Goal: Task Accomplishment & Management: Complete application form

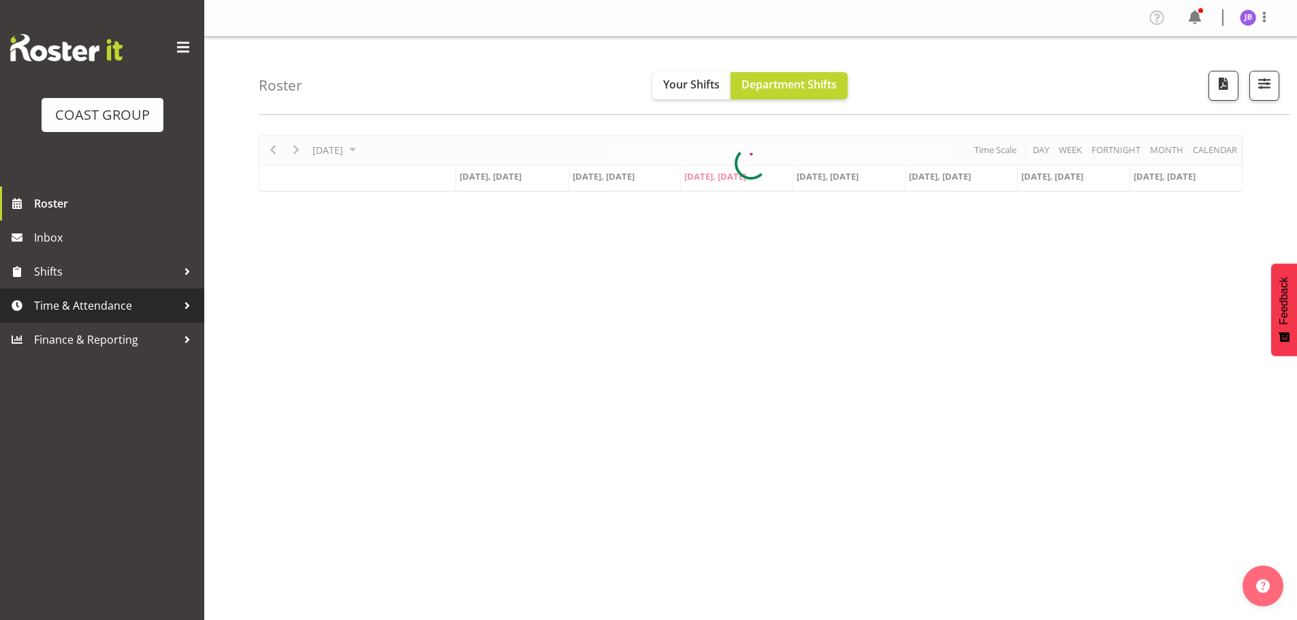
click at [118, 303] on span "Time & Attendance" at bounding box center [105, 305] width 143 height 20
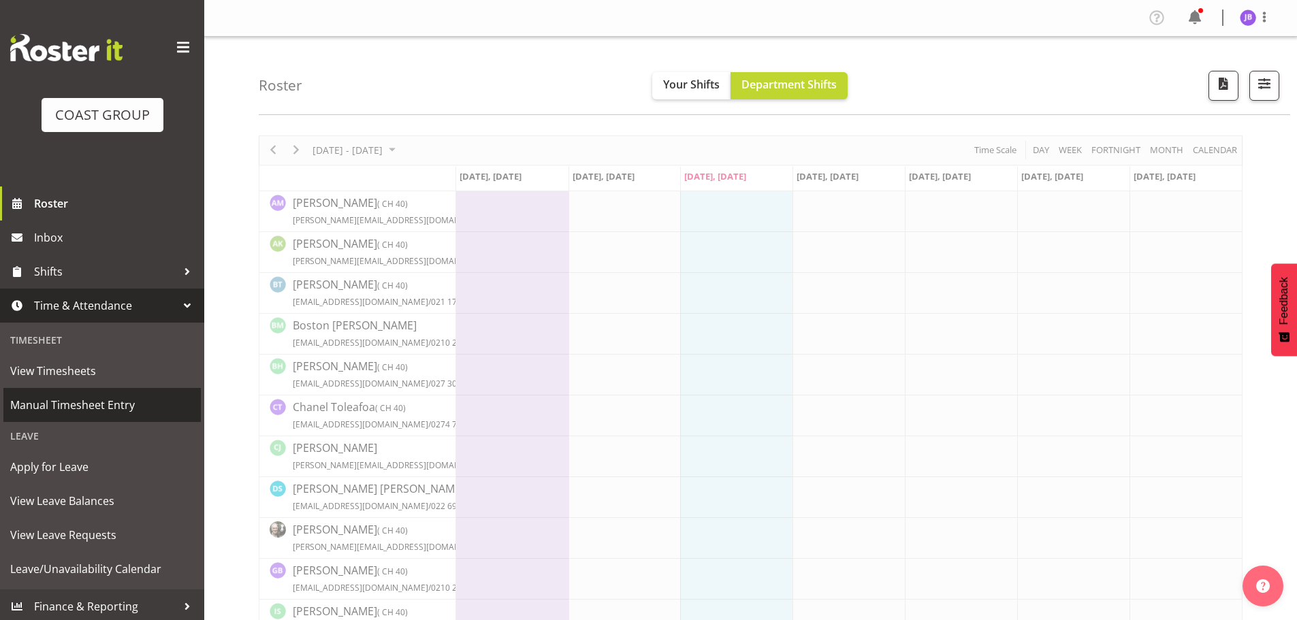
click at [110, 406] on span "Manual Timesheet Entry" at bounding box center [102, 405] width 184 height 20
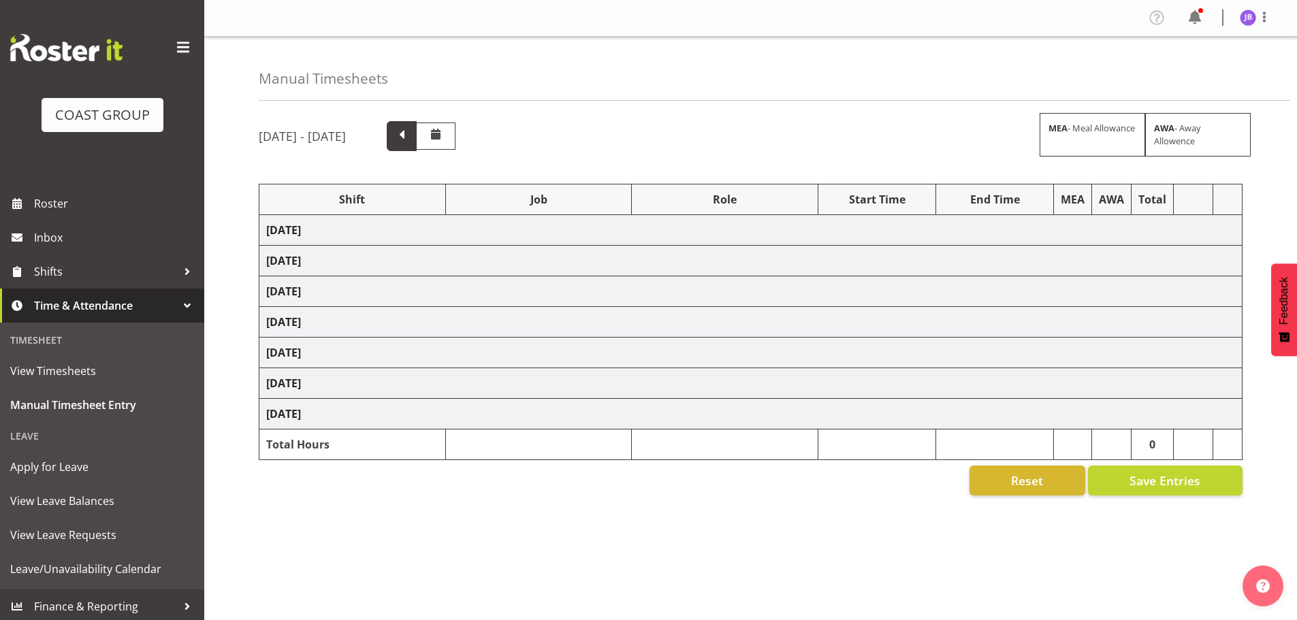
click at [417, 135] on span at bounding box center [402, 136] width 30 height 30
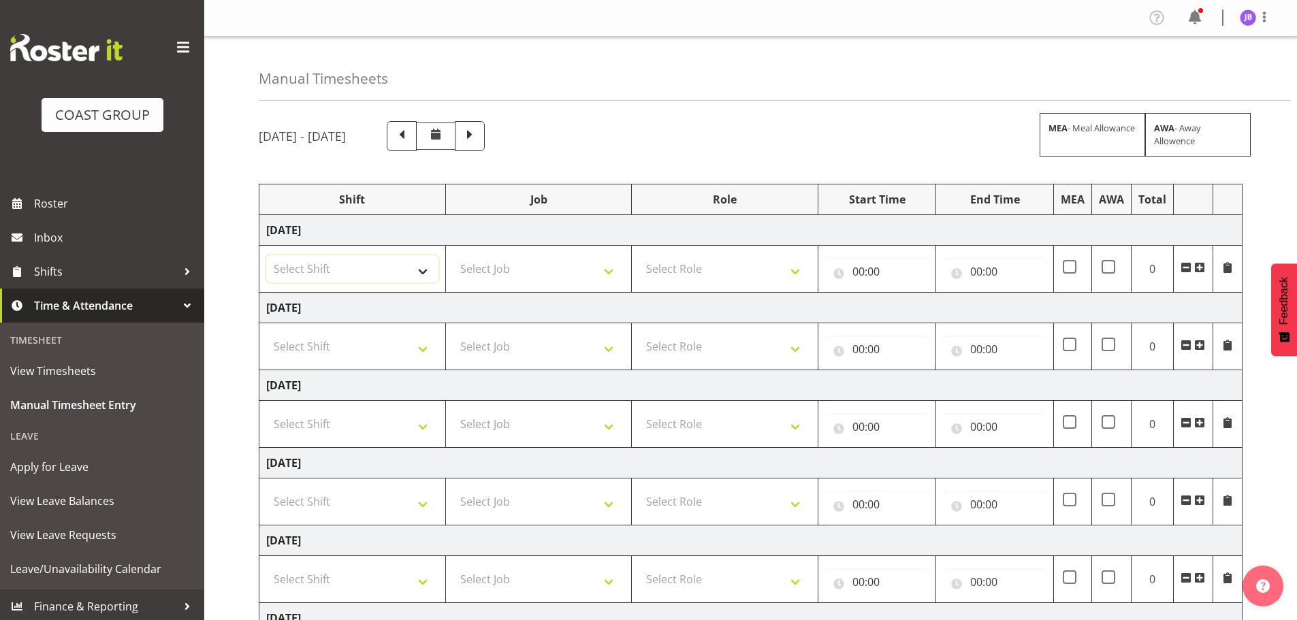
click at [422, 275] on select "Select Shift AKL SIGN ADMIN1 (LEAVE ALONE, DONT MAKE INACTIVE) DW ACCOUNT MANAG…" at bounding box center [352, 268] width 172 height 27
select select "16481"
click at [266, 255] on select "Select Shift AKL SIGN ADMIN1 (LEAVE ALONE, DONT MAKE INACTIVE) DW ACCOUNT MANAG…" at bounding box center [352, 268] width 172 height 27
click at [372, 357] on select "Select Shift AKL SIGN ADMIN1 (LEAVE ALONE, DONT MAKE INACTIVE) DW ACCOUNT MANAG…" at bounding box center [352, 346] width 172 height 27
select select "16481"
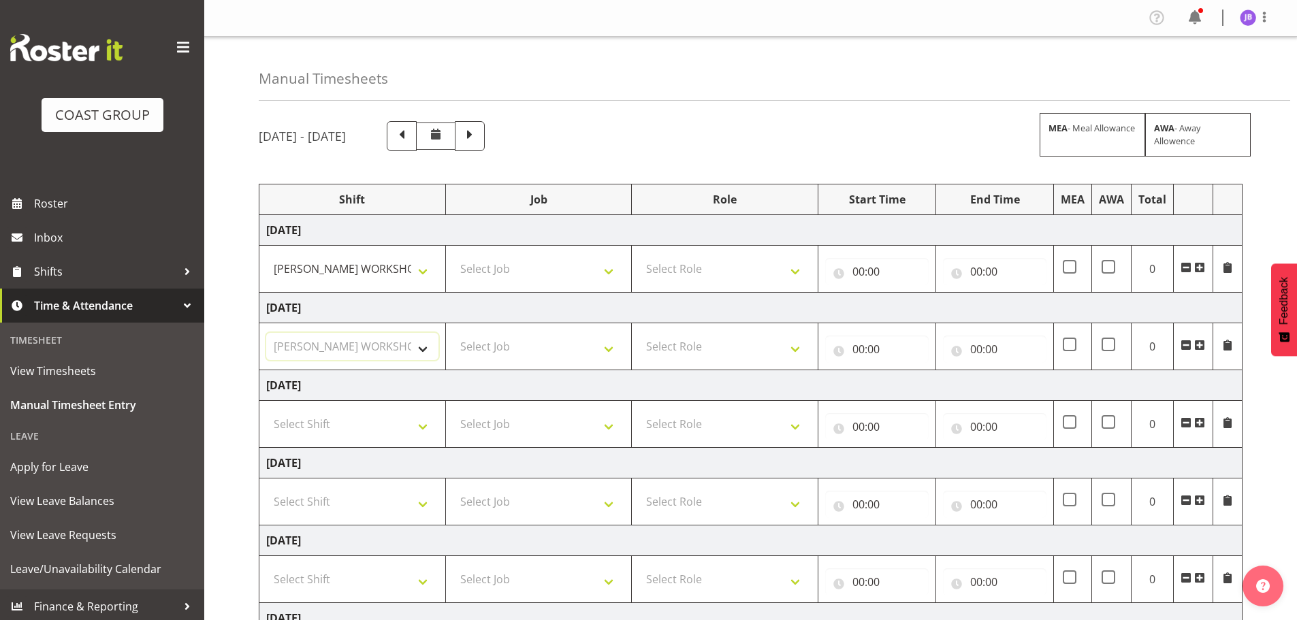
click at [266, 333] on select "Select Shift AKL SIGN ADMIN1 (LEAVE ALONE, DONT MAKE INACTIVE) DW ACCOUNT MANAG…" at bounding box center [352, 346] width 172 height 27
click at [375, 436] on select "Select Shift AKL SIGN ADMIN1 (LEAVE ALONE, DONT MAKE INACTIVE) DW ACCOUNT MANAG…" at bounding box center [352, 423] width 172 height 27
select select "16481"
click at [266, 410] on select "Select Shift AKL SIGN ADMIN1 (LEAVE ALONE, DONT MAKE INACTIVE) DW ACCOUNT MANAG…" at bounding box center [352, 423] width 172 height 27
click at [376, 504] on select "Select Shift AKL SIGN ADMIN1 (LEAVE ALONE, DONT MAKE INACTIVE) DW ACCOUNT MANAG…" at bounding box center [352, 501] width 172 height 27
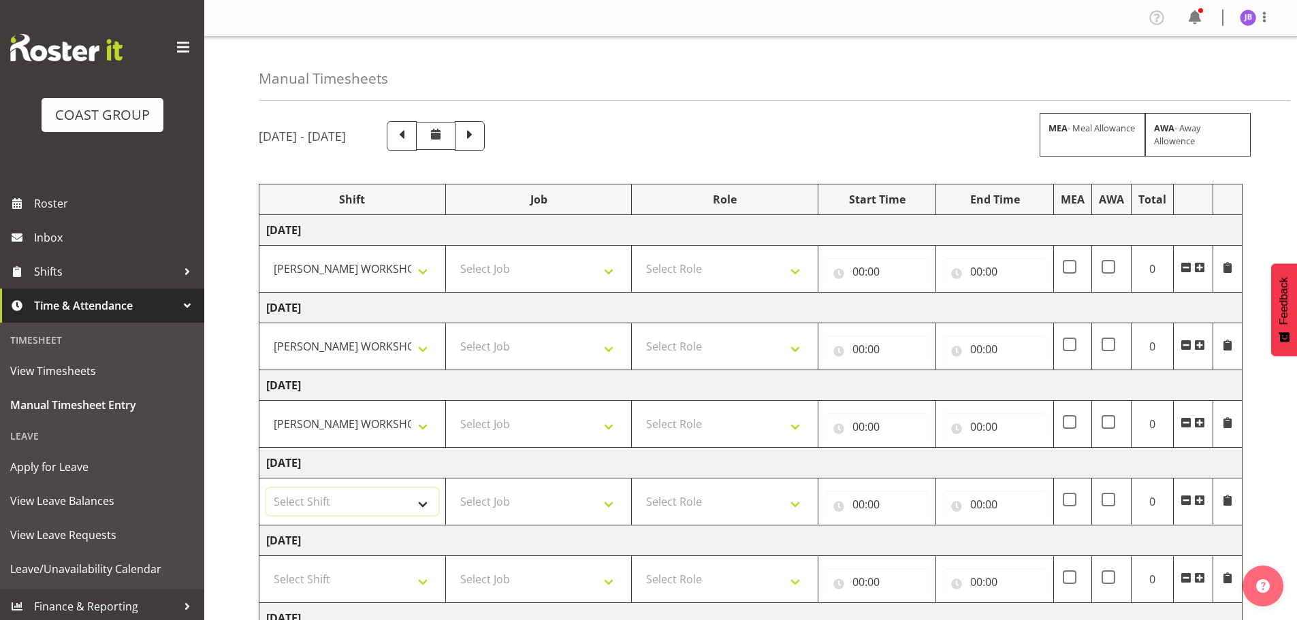
select select "16481"
click at [266, 488] on select "Select Shift AKL SIGN ADMIN1 (LEAVE ALONE, DONT MAKE INACTIVE) DW ACCOUNT MANAG…" at bounding box center [352, 501] width 172 height 27
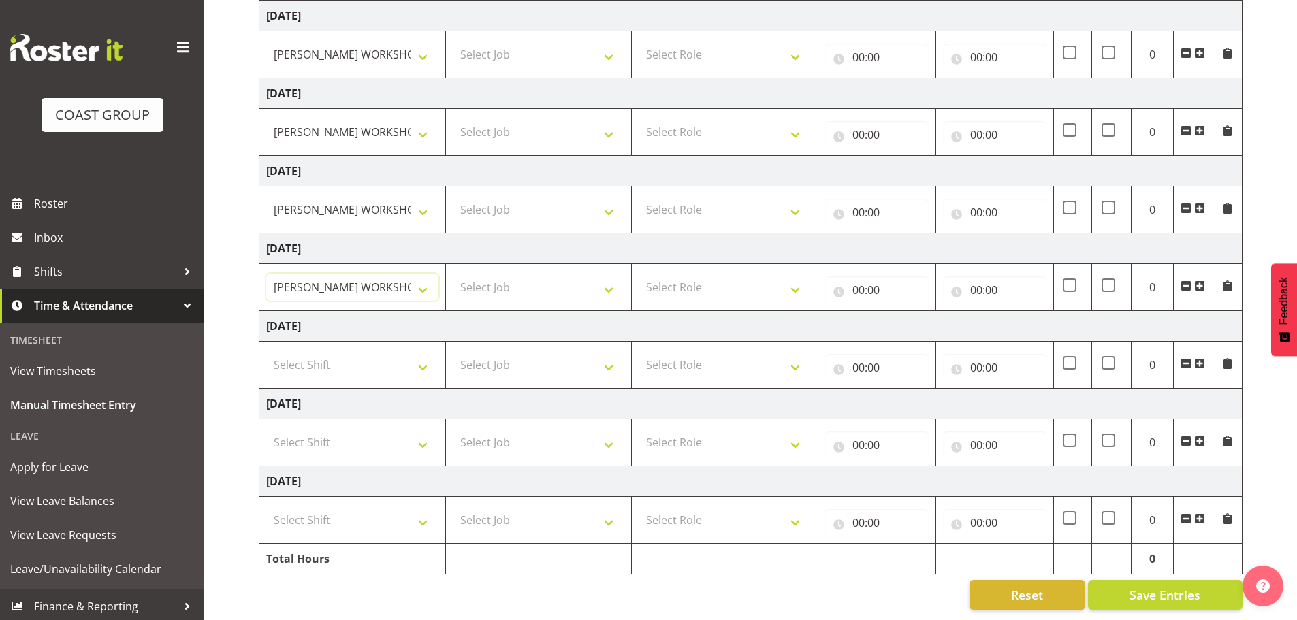
scroll to position [225, 0]
click at [384, 449] on td "Select Shift AKL SIGN ADMIN1 (LEAVE ALONE, DONT MAKE INACTIVE) DW ACCOUNT MANAG…" at bounding box center [352, 442] width 187 height 47
click at [386, 440] on select "Select Shift AKL SIGN ADMIN1 (LEAVE ALONE, DONT MAKE INACTIVE) DW ACCOUNT MANAG…" at bounding box center [352, 442] width 172 height 27
select select "16481"
click at [266, 429] on select "Select Shift AKL SIGN ADMIN1 (LEAVE ALONE, DONT MAKE INACTIVE) DW ACCOUNT MANAG…" at bounding box center [352, 442] width 172 height 27
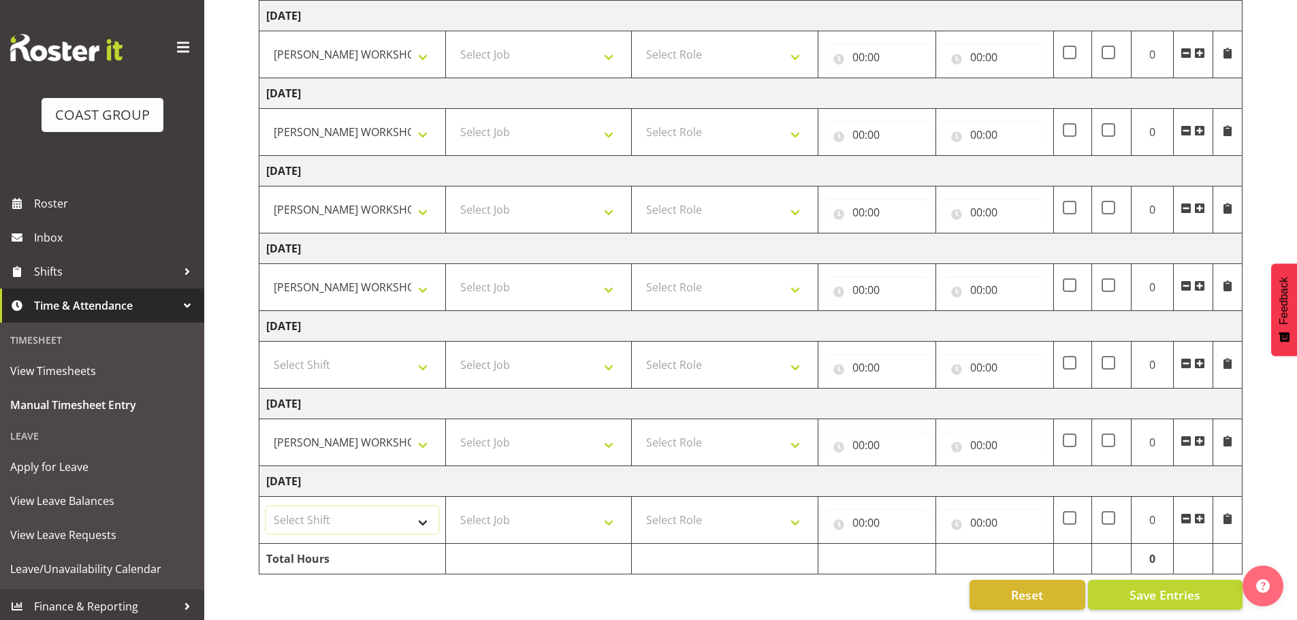
click at [368, 517] on select "Select Shift AKL SIGN ADMIN1 (LEAVE ALONE, DONT MAKE INACTIVE) DW ACCOUNT MANAG…" at bounding box center [352, 519] width 172 height 27
select select "16481"
click at [266, 506] on select "Select Shift AKL SIGN ADMIN1 (LEAVE ALONE, DONT MAKE INACTIVE) DW ACCOUNT MANAG…" at bounding box center [352, 519] width 172 height 27
click at [764, 41] on select "Select Role FABRICATION DW" at bounding box center [725, 54] width 172 height 27
select select "543"
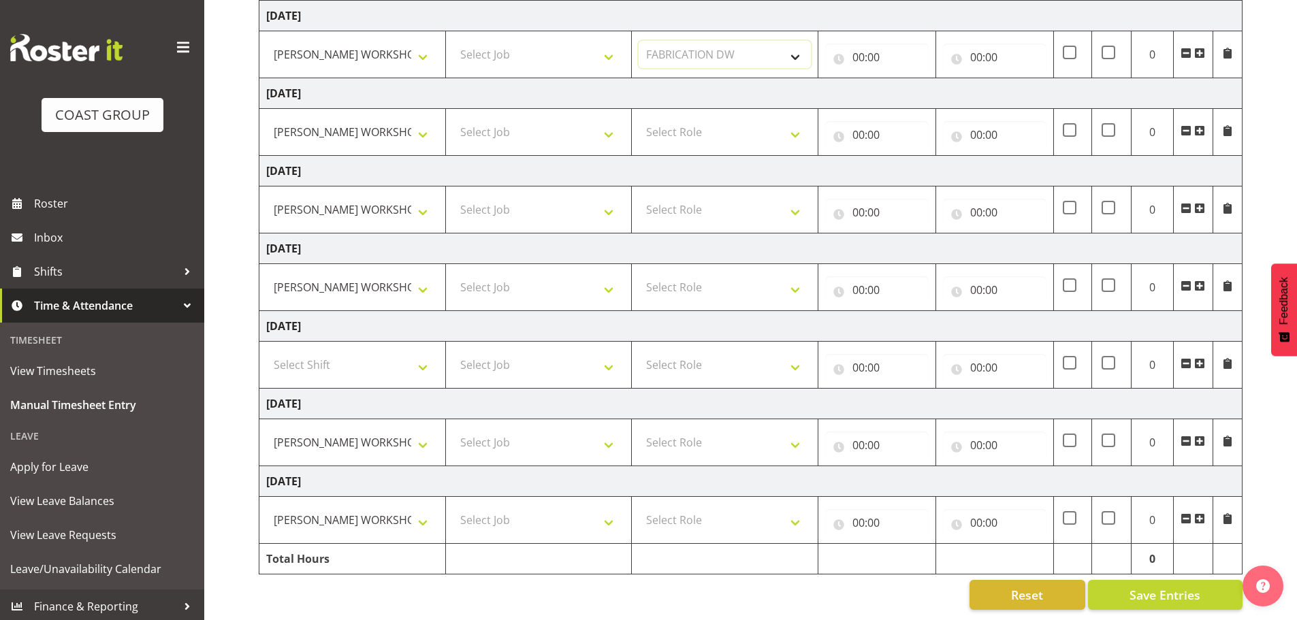
click at [639, 41] on select "Select Role FABRICATION DW" at bounding box center [725, 54] width 172 height 27
drag, startPoint x: 732, startPoint y: 118, endPoint x: 732, endPoint y: 134, distance: 16.3
click at [732, 118] on select "Select Role FABRICATION DW" at bounding box center [725, 131] width 172 height 27
select select "543"
click at [639, 118] on select "Select Role FABRICATION DW" at bounding box center [725, 131] width 172 height 27
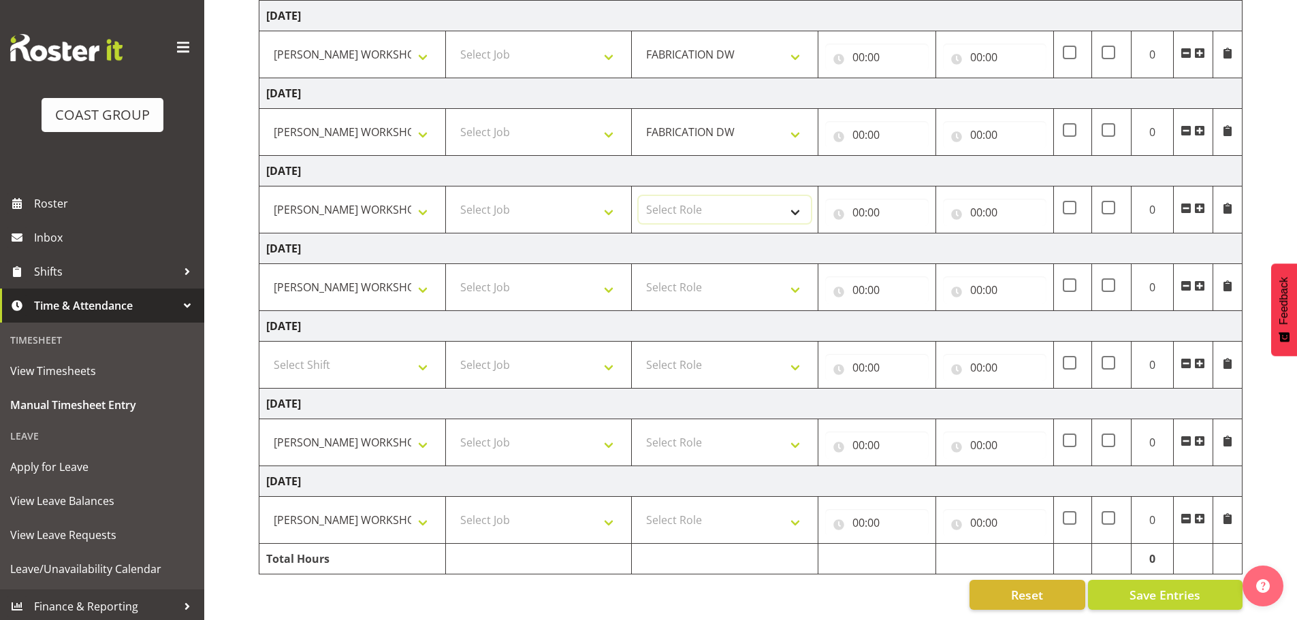
click at [730, 199] on select "Select Role FABRICATION DW" at bounding box center [725, 209] width 172 height 27
select select "543"
click at [639, 196] on select "Select Role FABRICATION DW" at bounding box center [725, 209] width 172 height 27
click at [722, 274] on select "Select Role FABRICATION DW" at bounding box center [725, 287] width 172 height 27
select select "543"
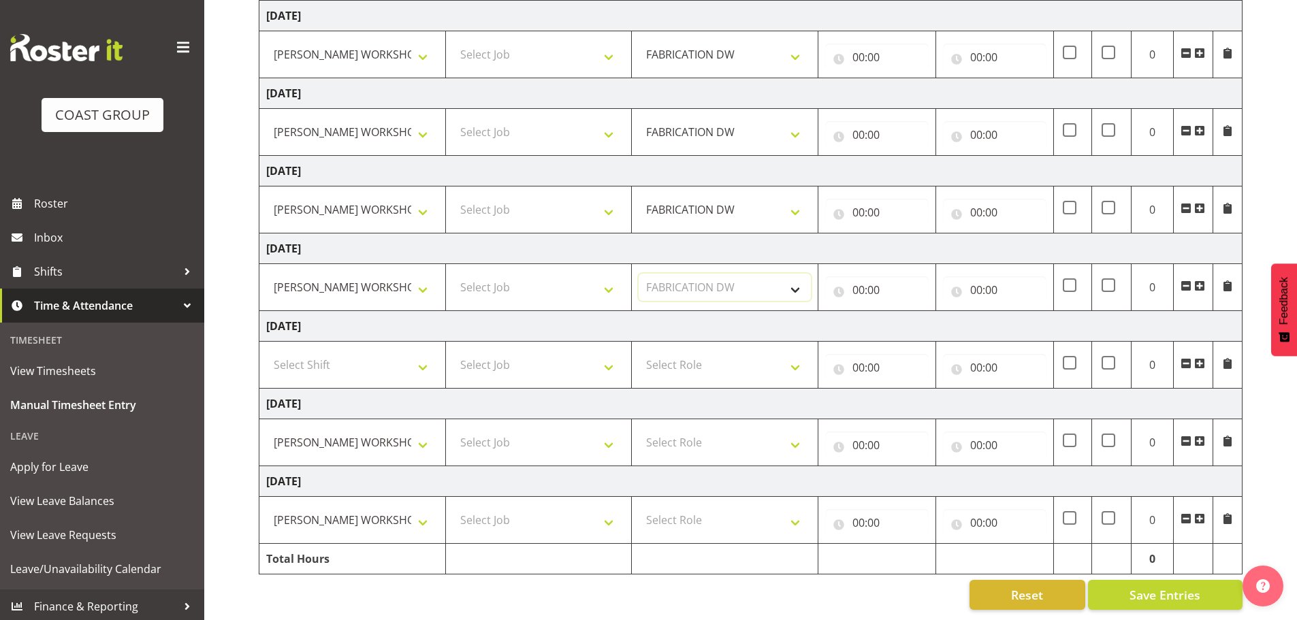
click at [639, 274] on select "Select Role FABRICATION DW" at bounding box center [725, 287] width 172 height 27
click at [705, 442] on select "Select Role FABRICATION DW" at bounding box center [725, 442] width 172 height 27
select select "543"
click at [639, 429] on select "Select Role FABRICATION DW" at bounding box center [725, 442] width 172 height 27
click at [696, 506] on select "Select Role FABRICATION DW" at bounding box center [725, 519] width 172 height 27
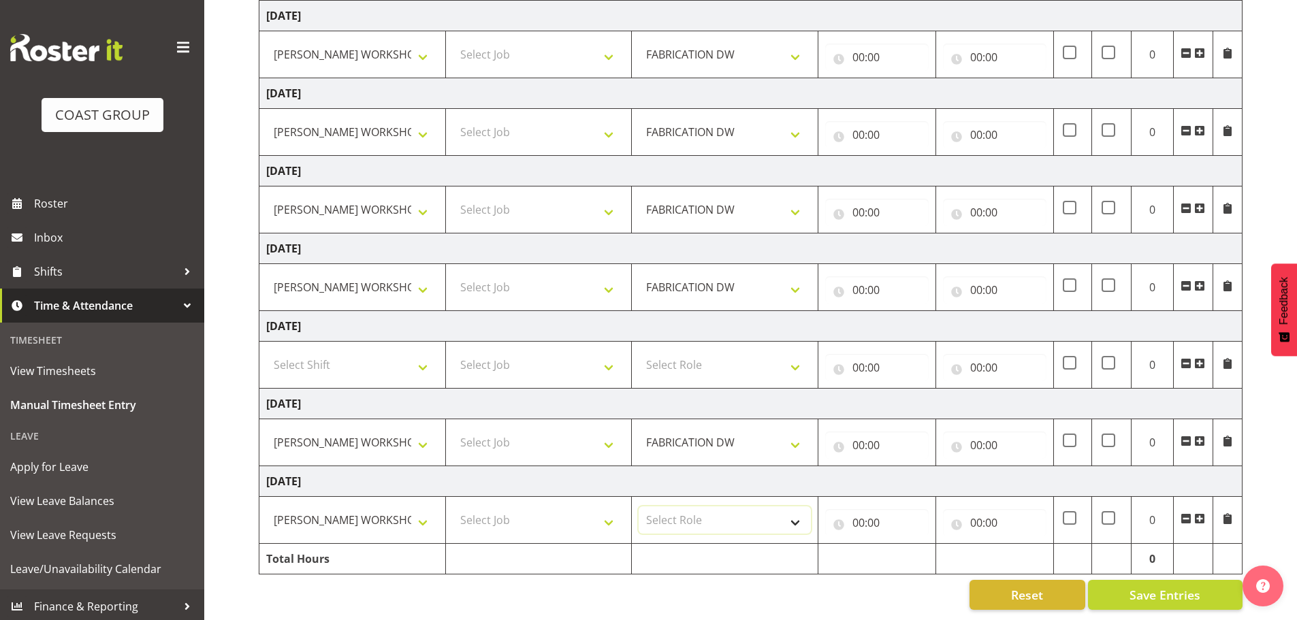
select select "543"
click at [639, 506] on select "Select Role FABRICATION DW" at bounding box center [725, 519] width 172 height 27
click at [863, 55] on input "00:00" at bounding box center [876, 57] width 103 height 27
click at [920, 79] on select "00 01 02 03 04 05 06 07 08 09 10 11 12 13 14 15 16 17 18 19 20 21 22 23" at bounding box center [918, 92] width 31 height 27
select select "5"
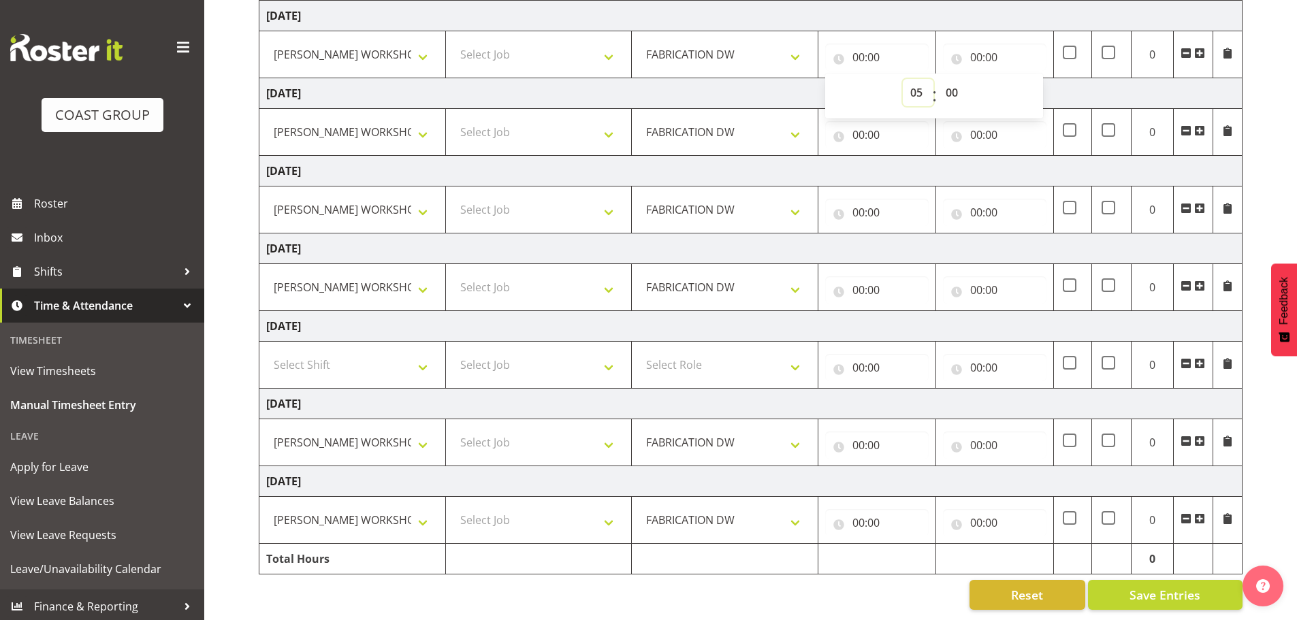
click at [903, 79] on select "00 01 02 03 04 05 06 07 08 09 10 11 12 13 14 15 16 17 18 19 20 21 22 23" at bounding box center [918, 92] width 31 height 27
type input "05:00"
click at [862, 121] on input "00:00" at bounding box center [876, 134] width 103 height 27
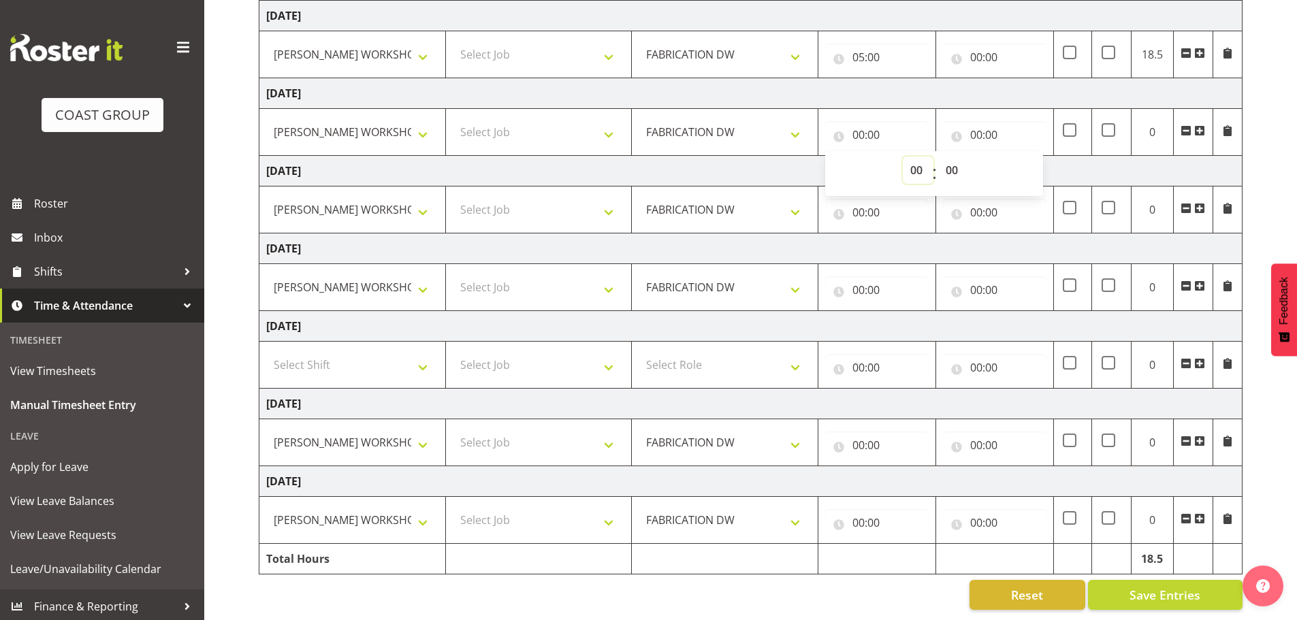
click at [903, 157] on select "00 01 02 03 04 05 06 07 08 09 10 11 12 13 14 15 16 17 18 19 20 21 22 23" at bounding box center [918, 170] width 31 height 27
select select "5"
click at [903, 157] on select "00 01 02 03 04 05 06 07 08 09 10 11 12 13 14 15 16 17 18 19 20 21 22 23" at bounding box center [918, 170] width 31 height 27
type input "05:00"
click at [868, 202] on input "00:00" at bounding box center [876, 212] width 103 height 27
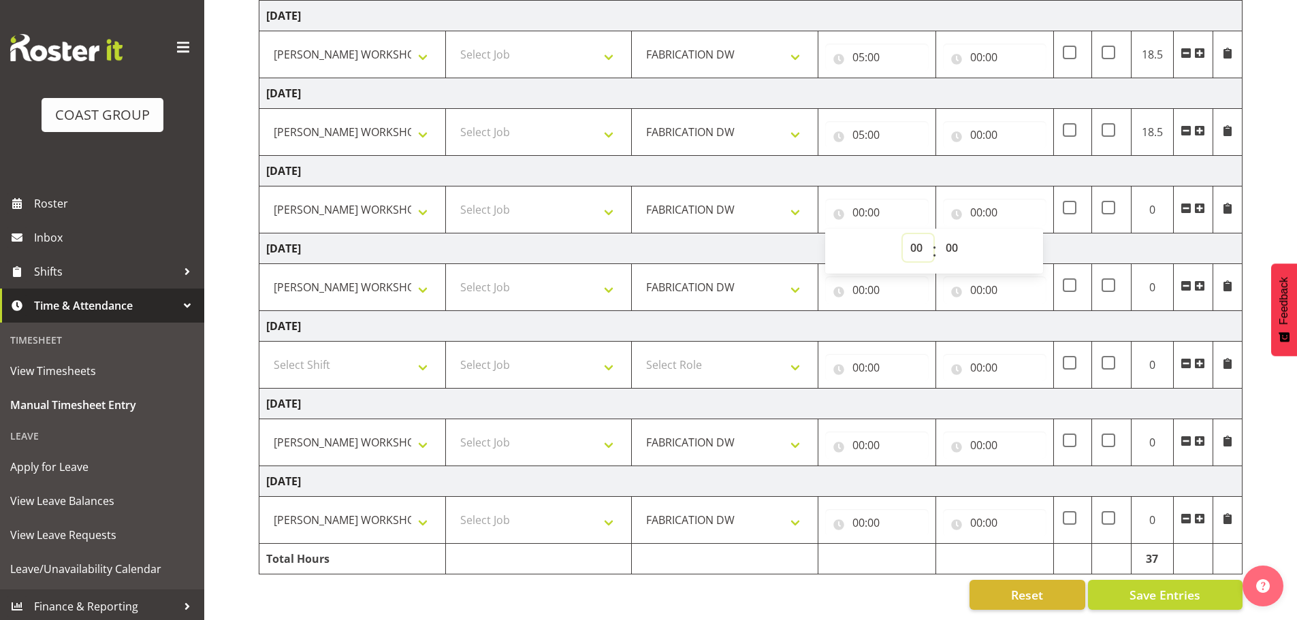
click at [910, 234] on select "00 01 02 03 04 05 06 07 08 09 10 11 12 13 14 15 16 17 18 19 20 21 22 23" at bounding box center [918, 247] width 31 height 27
select select "5"
click at [903, 234] on select "00 01 02 03 04 05 06 07 08 09 10 11 12 13 14 15 16 17 18 19 20 21 22 23" at bounding box center [918, 247] width 31 height 27
type input "05:00"
click at [858, 287] on input "00:00" at bounding box center [876, 289] width 103 height 27
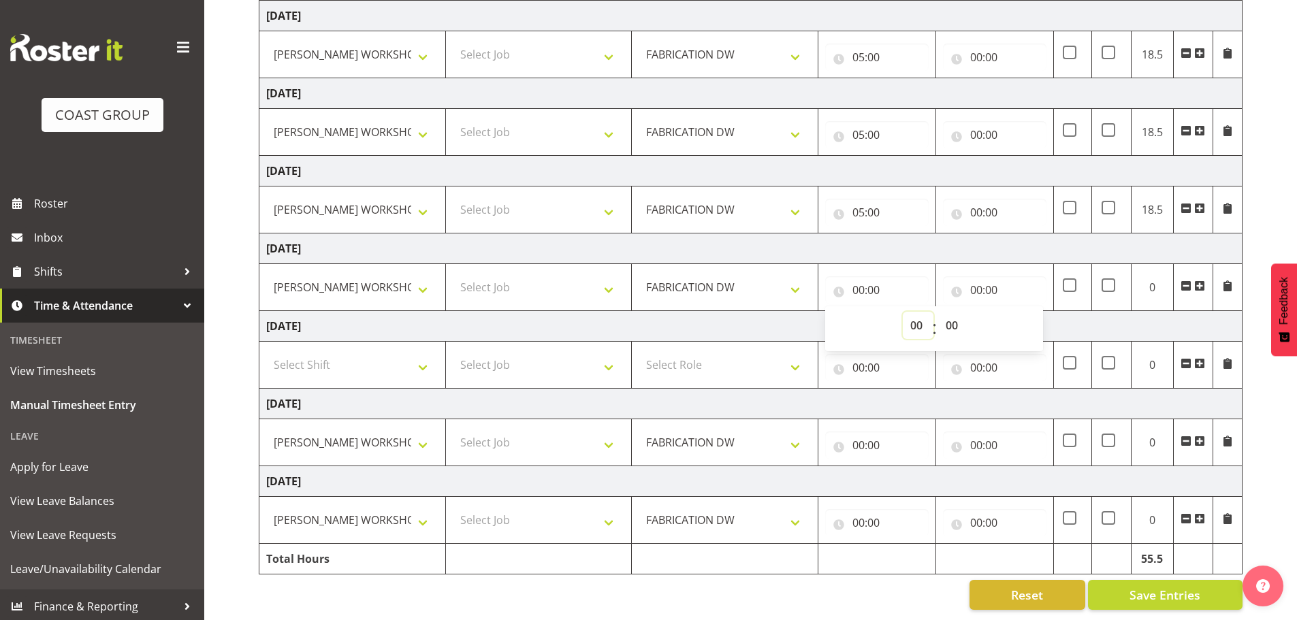
click at [913, 316] on select "00 01 02 03 04 05 06 07 08 09 10 11 12 13 14 15 16 17 18 19 20 21 22 23" at bounding box center [918, 325] width 31 height 27
select select "7"
click at [903, 312] on select "00 01 02 03 04 05 06 07 08 09 10 11 12 13 14 15 16 17 18 19 20 21 22 23" at bounding box center [918, 325] width 31 height 27
type input "07:00"
click at [952, 313] on select "00 01 02 03 04 05 06 07 08 09 10 11 12 13 14 15 16 17 18 19 20 21 22 23 24 25 2…" at bounding box center [953, 325] width 31 height 27
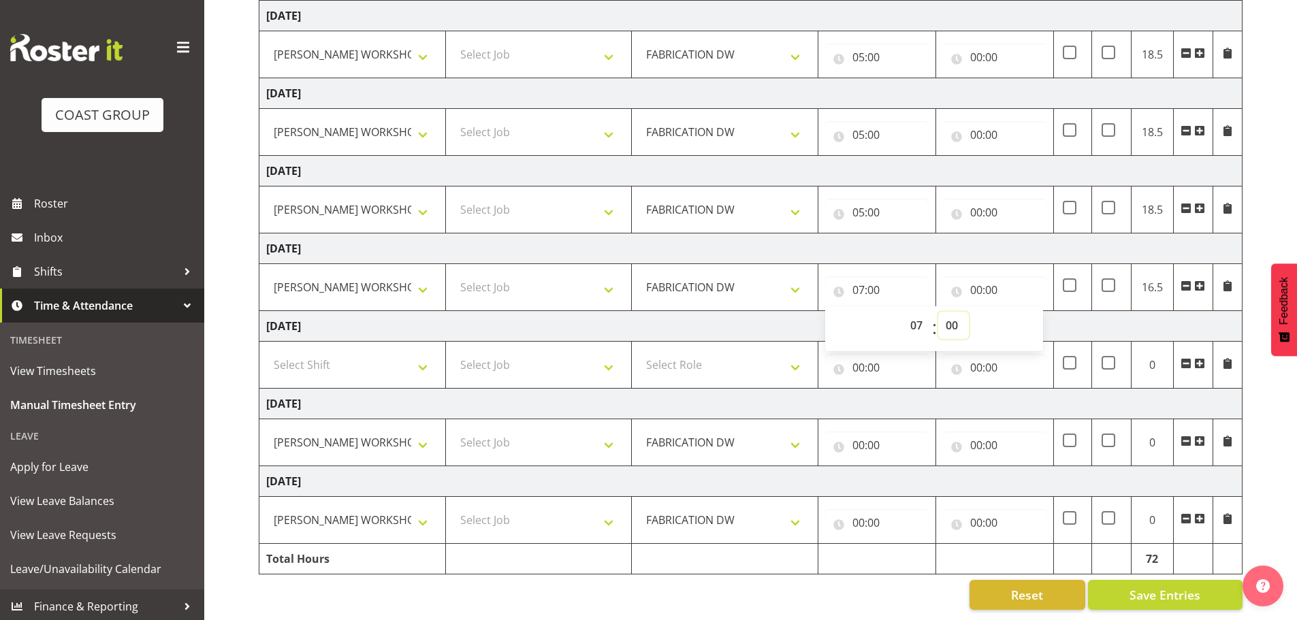
select select "30"
click at [938, 312] on select "00 01 02 03 04 05 06 07 08 09 10 11 12 13 14 15 16 17 18 19 20 21 22 23 24 25 2…" at bounding box center [953, 325] width 31 height 27
type input "07:30"
click at [975, 201] on input "00:00" at bounding box center [994, 212] width 103 height 27
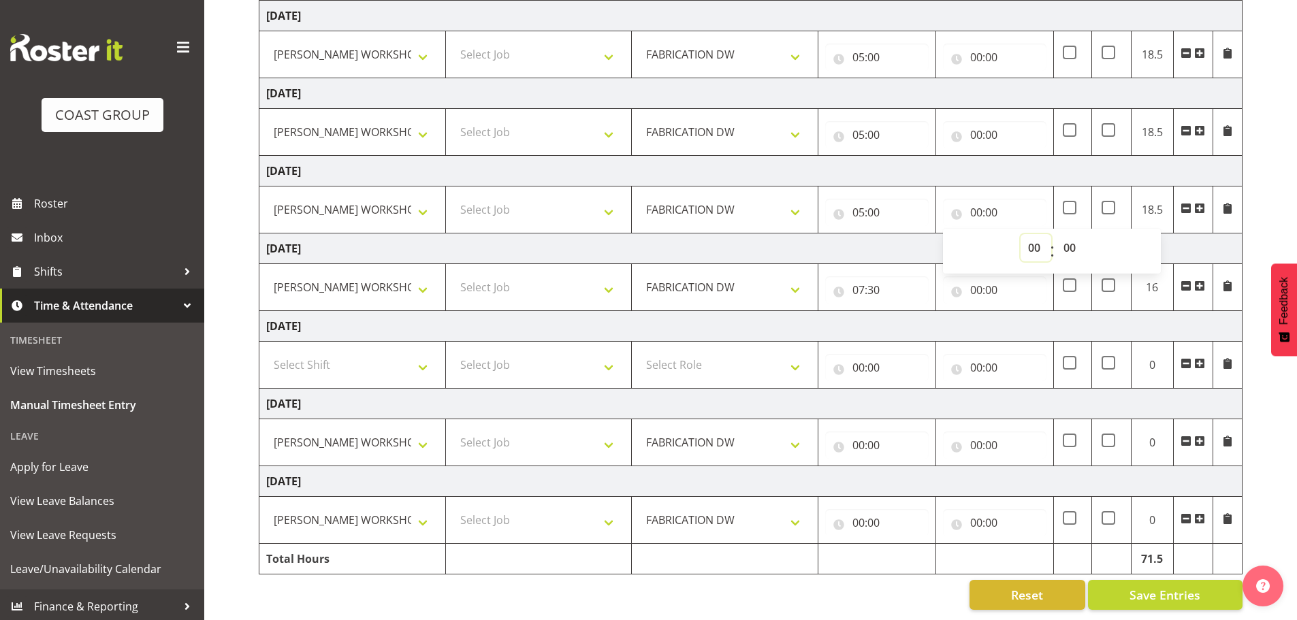
click at [1043, 241] on select "00 01 02 03 04 05 06 07 08 09 10 11 12 13 14 15 16 17 18 19 20 21 22 23" at bounding box center [1035, 247] width 31 height 27
select select "13"
click at [1020, 234] on select "00 01 02 03 04 05 06 07 08 09 10 11 12 13 14 15 16 17 18 19 20 21 22 23" at bounding box center [1035, 247] width 31 height 27
type input "13:00"
click at [965, 276] on input "00:00" at bounding box center [994, 289] width 103 height 27
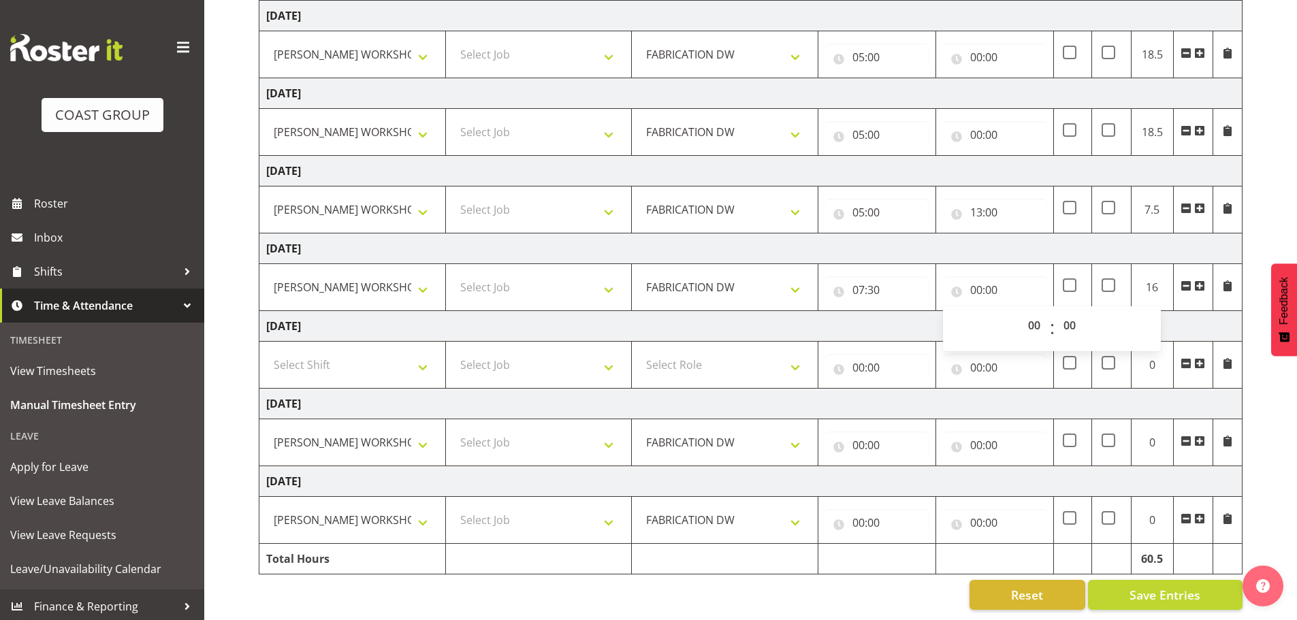
drag, startPoint x: 1015, startPoint y: 310, endPoint x: 1023, endPoint y: 316, distance: 9.8
click at [1016, 312] on div "00 01 02 03 04 05 06 07 08 09 10 11 12 13 14 15 16 17 18 19 20 21 22 23 : 00 01…" at bounding box center [1052, 329] width 218 height 34
click at [1024, 316] on select "00 01 02 03 04 05 06 07 08 09 10 11 12 13 14 15 16 17 18 19 20 21 22 23" at bounding box center [1035, 325] width 31 height 27
select select "13"
click at [1020, 312] on select "00 01 02 03 04 05 06 07 08 09 10 11 12 13 14 15 16 17 18 19 20 21 22 23" at bounding box center [1035, 325] width 31 height 27
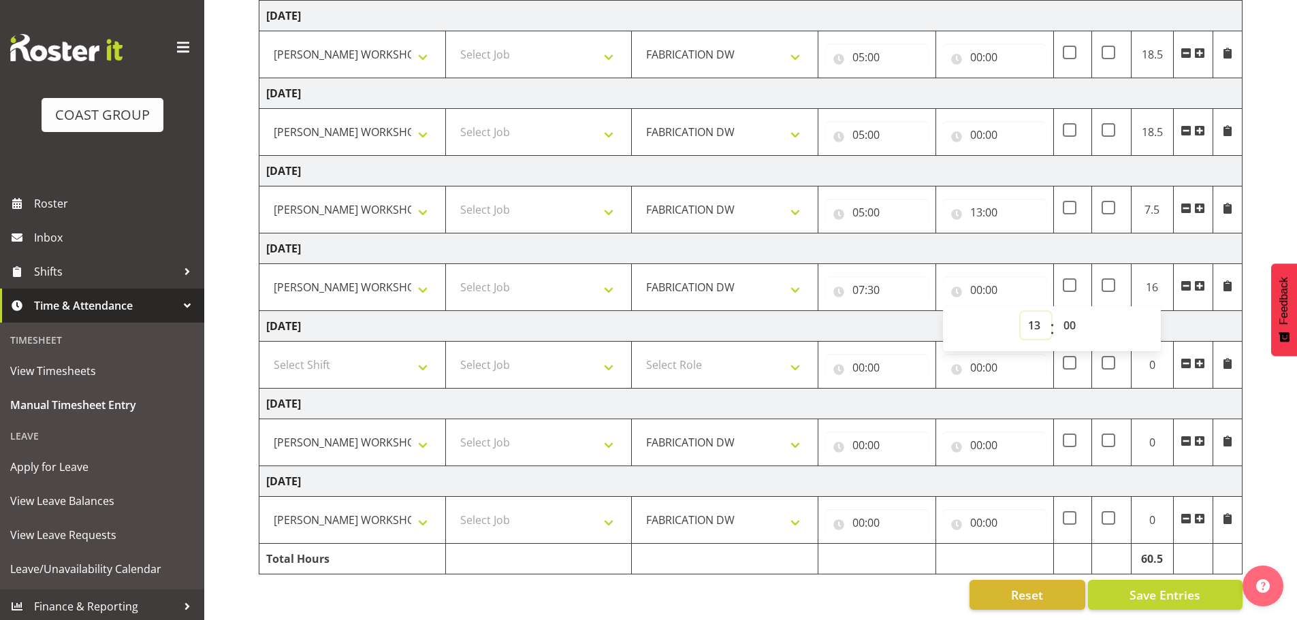
type input "13:00"
click at [980, 206] on input "13:00" at bounding box center [994, 212] width 103 height 27
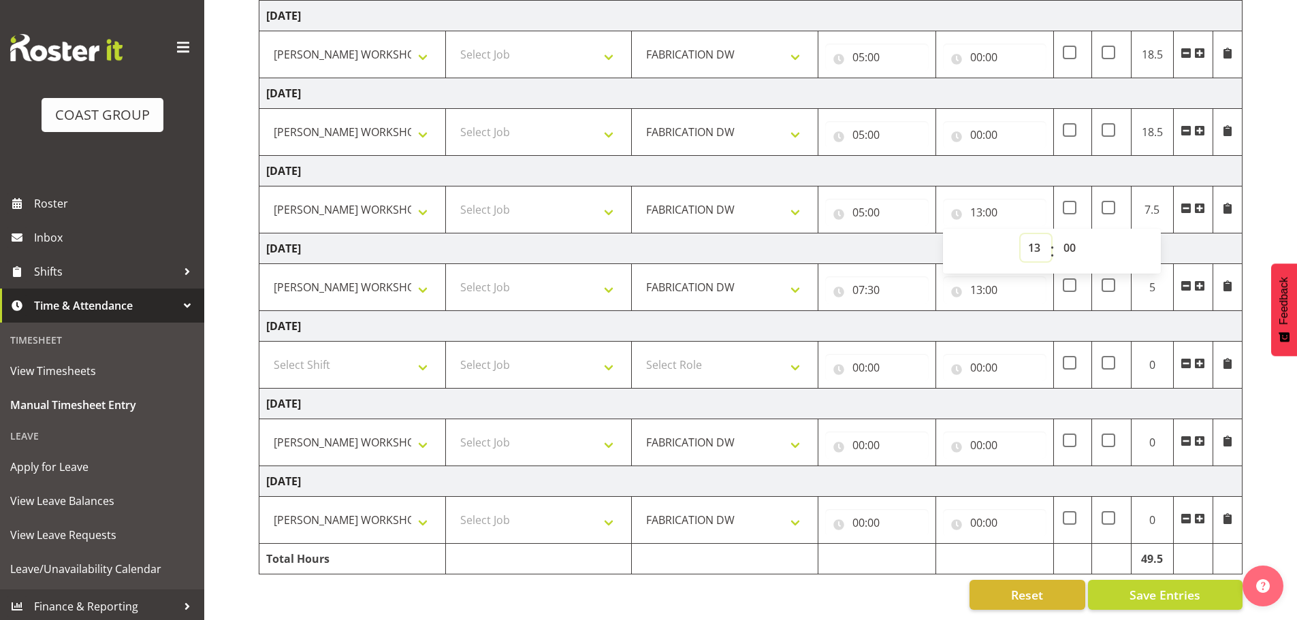
click at [1031, 234] on select "00 01 02 03 04 05 06 07 08 09 10 11 12 13 14 15 16 17 18 19 20 21 22 23" at bounding box center [1035, 247] width 31 height 27
select select "15"
click at [1020, 234] on select "00 01 02 03 04 05 06 07 08 09 10 11 12 13 14 15 16 17 18 19 20 21 22 23" at bounding box center [1035, 247] width 31 height 27
type input "15:00"
click at [979, 121] on input "00:00" at bounding box center [994, 134] width 103 height 27
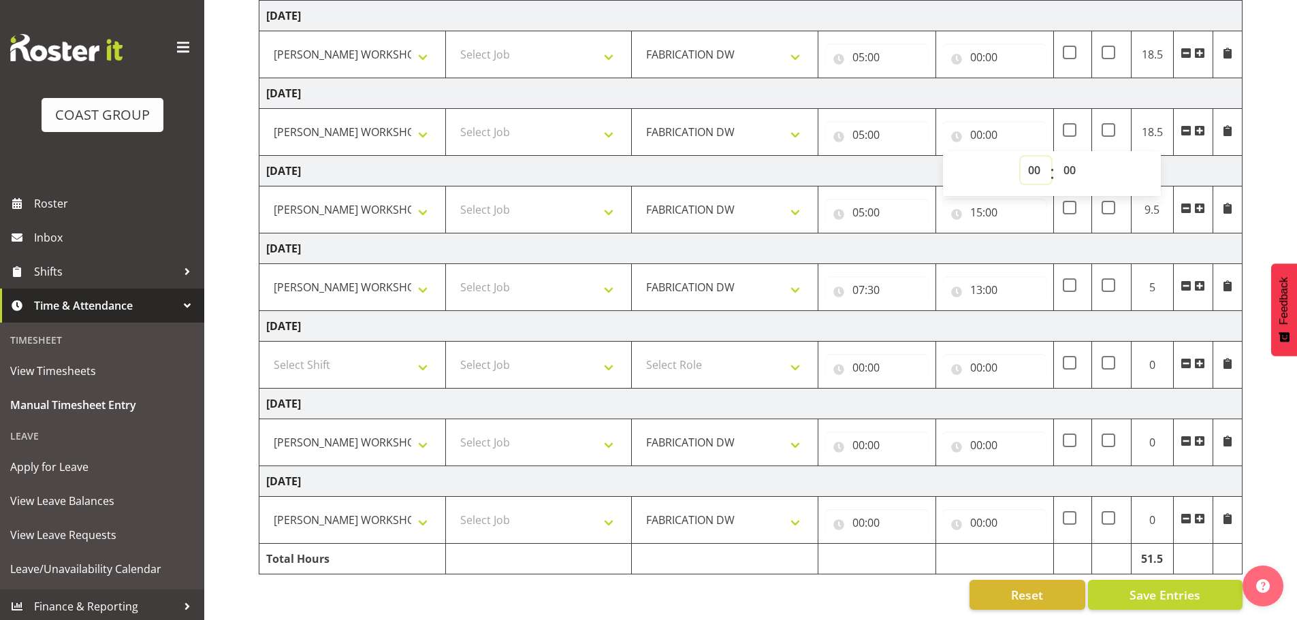
click at [1024, 157] on select "00 01 02 03 04 05 06 07 08 09 10 11 12 13 14 15 16 17 18 19 20 21 22 23" at bounding box center [1035, 170] width 31 height 27
select select "15"
click at [1020, 157] on select "00 01 02 03 04 05 06 07 08 09 10 11 12 13 14 15 16 17 18 19 20 21 22 23" at bounding box center [1035, 170] width 31 height 27
type input "15:00"
click at [979, 47] on input "00:00" at bounding box center [994, 57] width 103 height 27
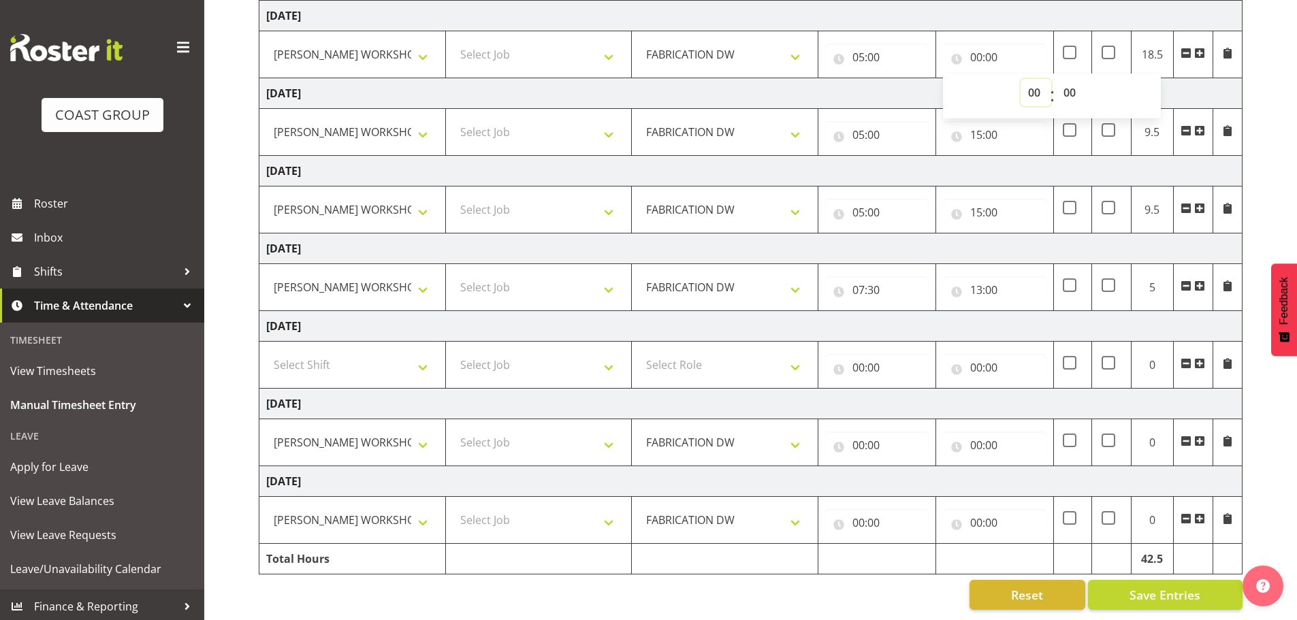
click at [1025, 84] on select "00 01 02 03 04 05 06 07 08 09 10 11 12 13 14 15 16 17 18 19 20 21 22 23" at bounding box center [1035, 92] width 31 height 27
select select "14"
click at [1020, 79] on select "00 01 02 03 04 05 06 07 08 09 10 11 12 13 14 15 16 17 18 19 20 21 22 23" at bounding box center [1035, 92] width 31 height 27
type input "14:00"
drag, startPoint x: 1063, startPoint y: 79, endPoint x: 1071, endPoint y: 92, distance: 15.3
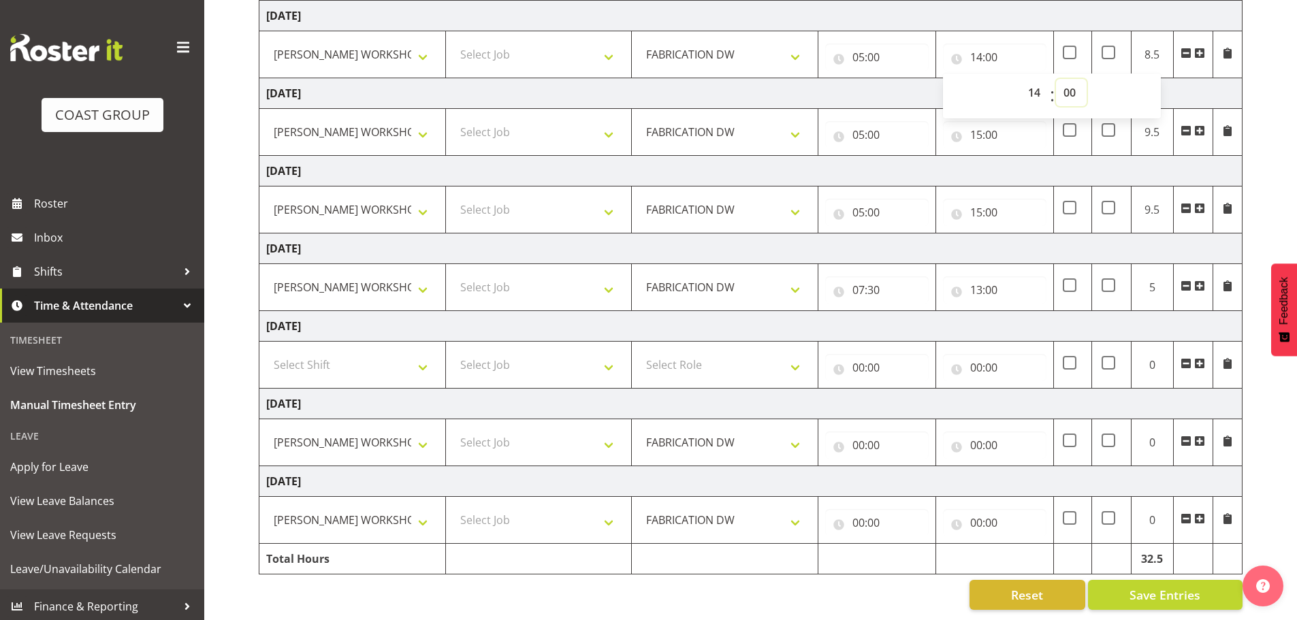
click at [1064, 79] on select "00 01 02 03 04 05 06 07 08 09 10 11 12 13 14 15 16 17 18 19 20 21 22 23 24 25 2…" at bounding box center [1071, 92] width 31 height 27
select select "30"
click at [1056, 79] on select "00 01 02 03 04 05 06 07 08 09 10 11 12 13 14 15 16 17 18 19 20 21 22 23 24 25 2…" at bounding box center [1071, 92] width 31 height 27
type input "14:30"
click at [872, 123] on input "05:00" at bounding box center [876, 134] width 103 height 27
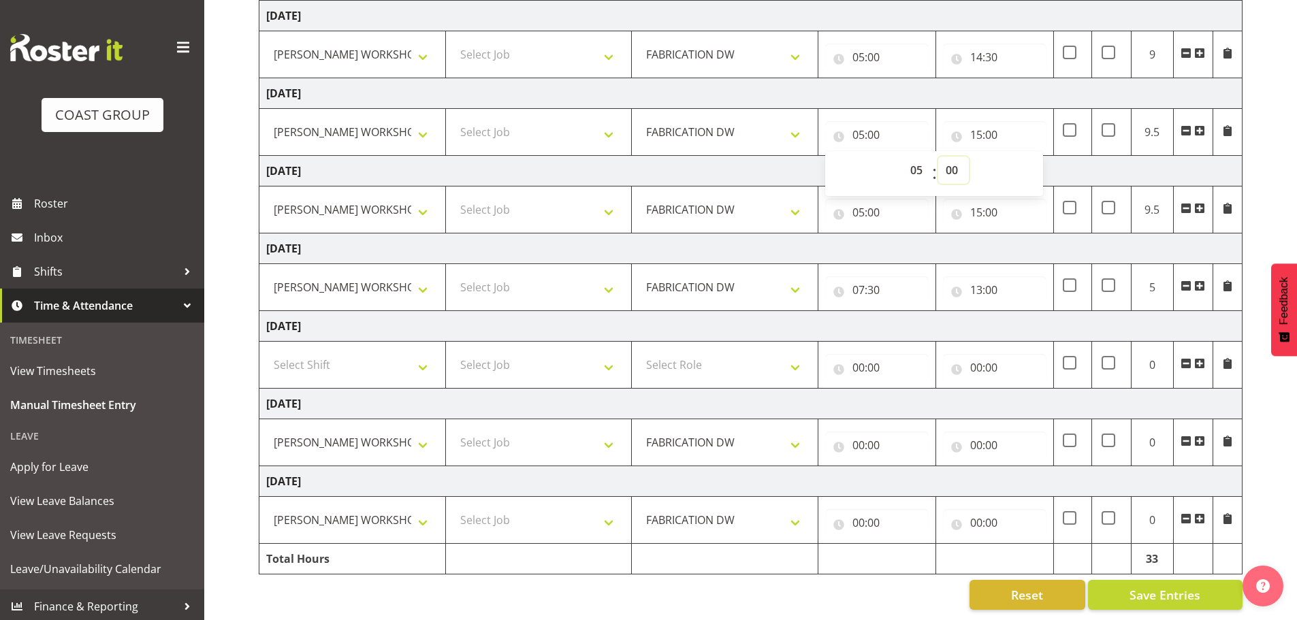
click at [951, 161] on select "00 01 02 03 04 05 06 07 08 09 10 11 12 13 14 15 16 17 18 19 20 21 22 23 24 25 2…" at bounding box center [953, 170] width 31 height 27
select select "31"
click at [938, 157] on select "00 01 02 03 04 05 06 07 08 09 10 11 12 13 14 15 16 17 18 19 20 21 22 23 24 25 2…" at bounding box center [953, 170] width 31 height 27
type input "05:31"
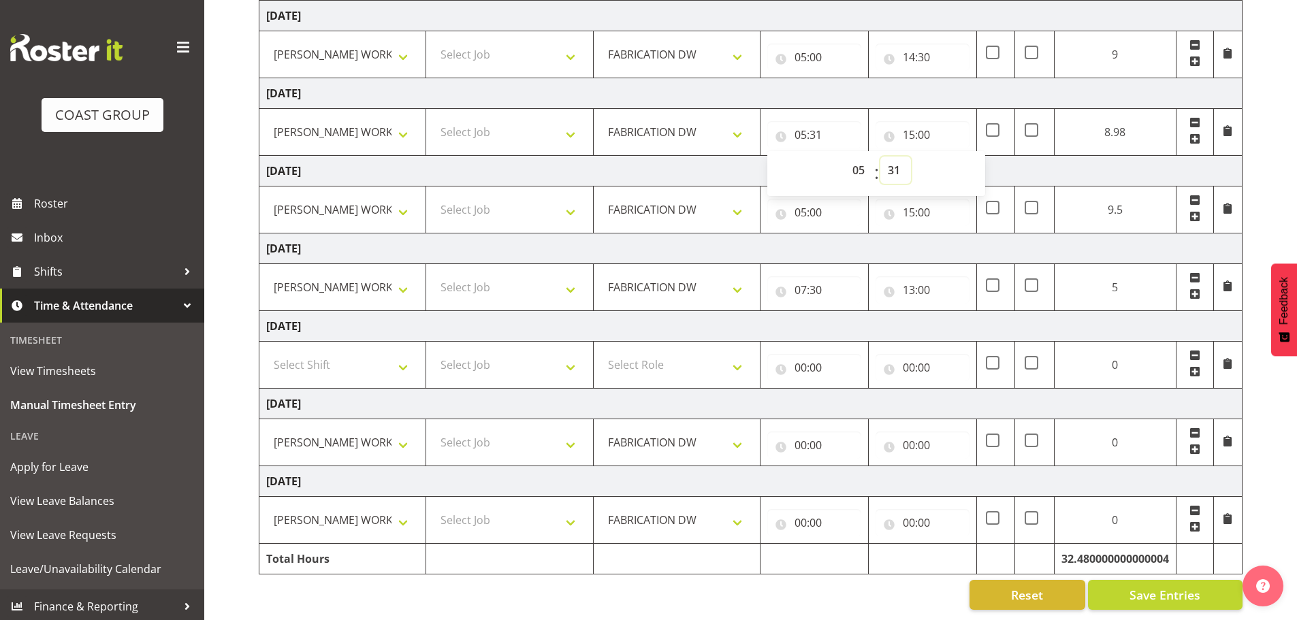
click at [897, 163] on select "00 01 02 03 04 05 06 07 08 09 10 11 12 13 14 15 16 17 18 19 20 21 22 23 24 25 2…" at bounding box center [895, 170] width 31 height 27
select select "30"
click at [911, 157] on select "00 01 02 03 04 05 06 07 08 09 10 11 12 13 14 15 16 17 18 19 20 21 22 23 24 25 2…" at bounding box center [895, 170] width 31 height 27
type input "05:30"
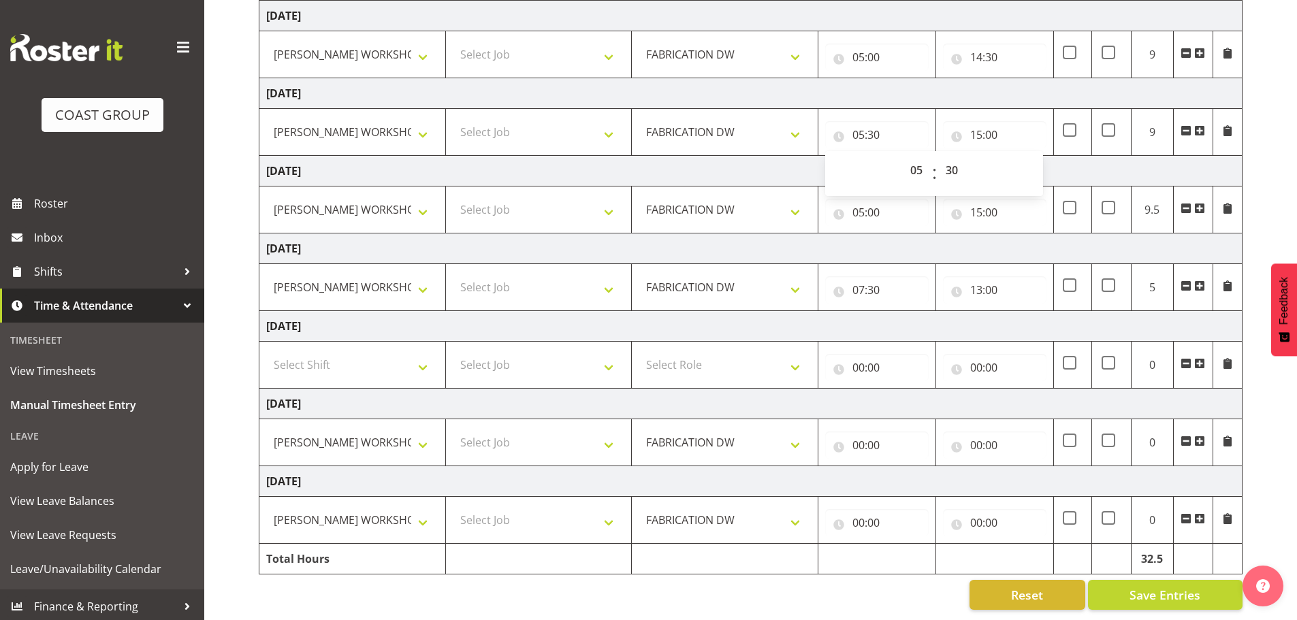
click at [861, 233] on td "[DATE]" at bounding box center [750, 248] width 983 height 31
click at [868, 437] on input "00:00" at bounding box center [876, 445] width 103 height 27
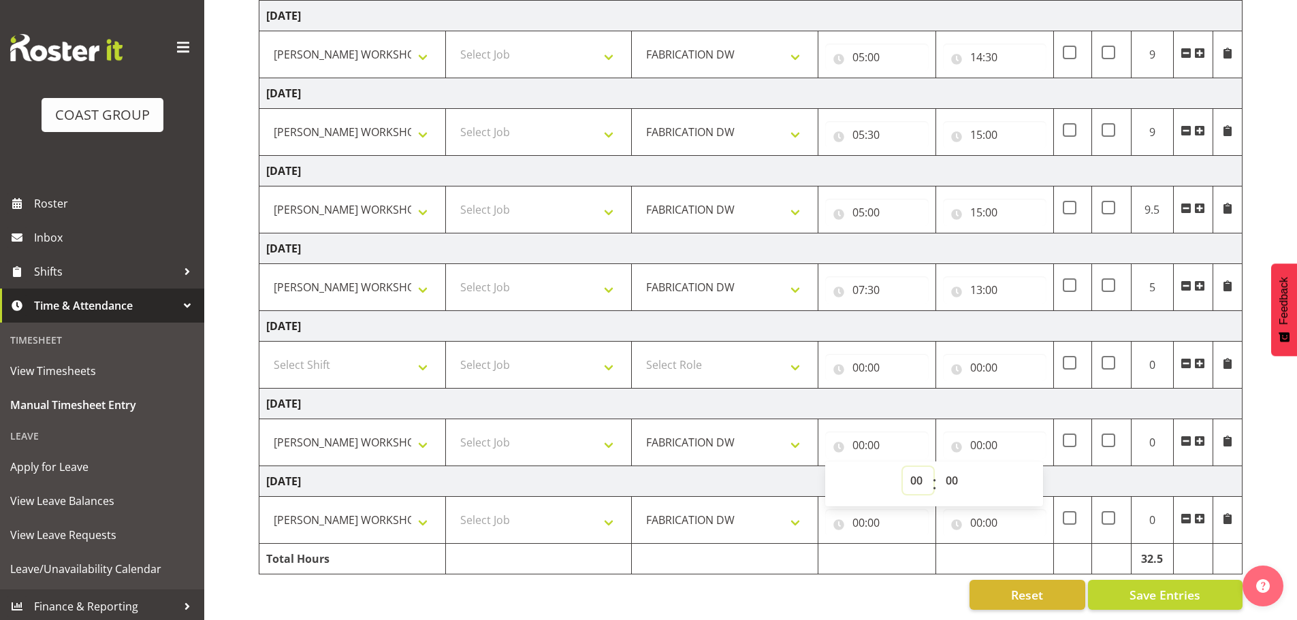
click at [911, 467] on select "00 01 02 03 04 05 06 07 08 09 10 11 12 13 14 15 16 17 18 19 20 21 22 23" at bounding box center [918, 480] width 31 height 27
select select "5"
click at [903, 467] on select "00 01 02 03 04 05 06 07 08 09 10 11 12 13 14 15 16 17 18 19 20 21 22 23" at bounding box center [918, 480] width 31 height 27
type input "05:00"
click at [856, 515] on input "00:00" at bounding box center [876, 522] width 103 height 27
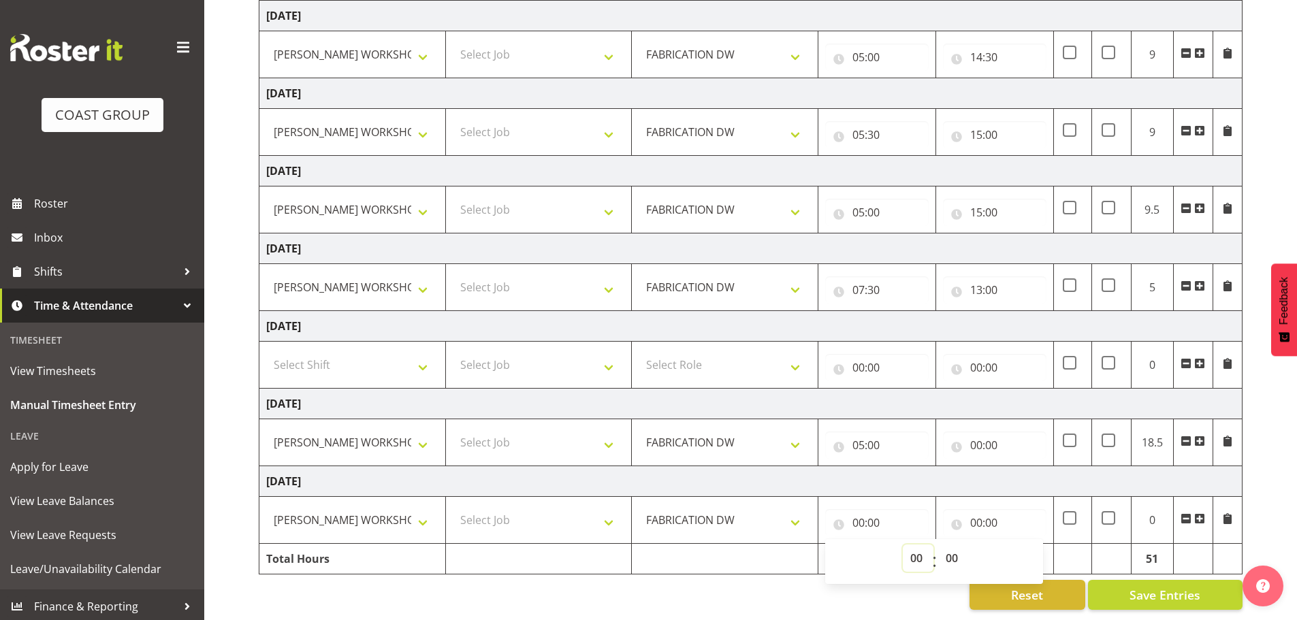
click at [917, 545] on select "00 01 02 03 04 05 06 07 08 09 10 11 12 13 14 15 16 17 18 19 20 21 22 23" at bounding box center [918, 558] width 31 height 27
select select "5"
click at [903, 545] on select "00 01 02 03 04 05 06 07 08 09 10 11 12 13 14 15 16 17 18 19 20 21 22 23" at bounding box center [918, 558] width 31 height 27
type input "05:00"
click at [970, 432] on input "00:00" at bounding box center [994, 445] width 103 height 27
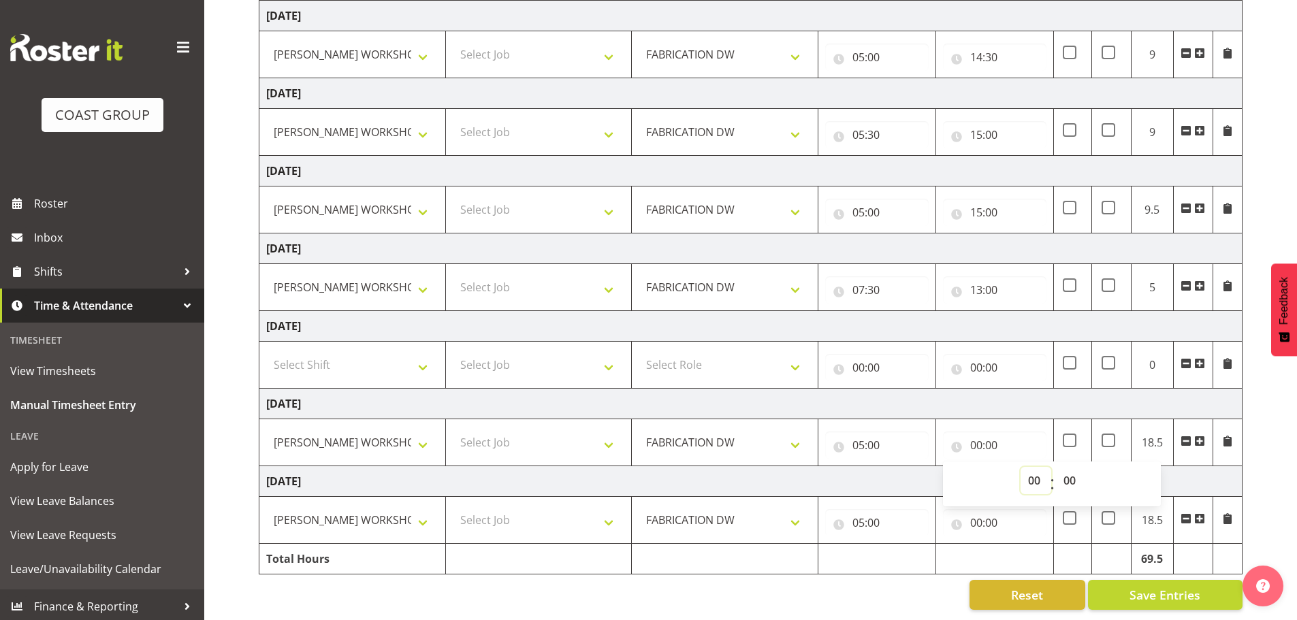
click at [1035, 471] on select "00 01 02 03 04 05 06 07 08 09 10 11 12 13 14 15 16 17 18 19 20 21 22 23" at bounding box center [1035, 480] width 31 height 27
select select "15"
click at [1020, 467] on select "00 01 02 03 04 05 06 07 08 09 10 11 12 13 14 15 16 17 18 19 20 21 22 23" at bounding box center [1035, 480] width 31 height 27
type input "15:00"
click at [980, 515] on input "00:00" at bounding box center [994, 522] width 103 height 27
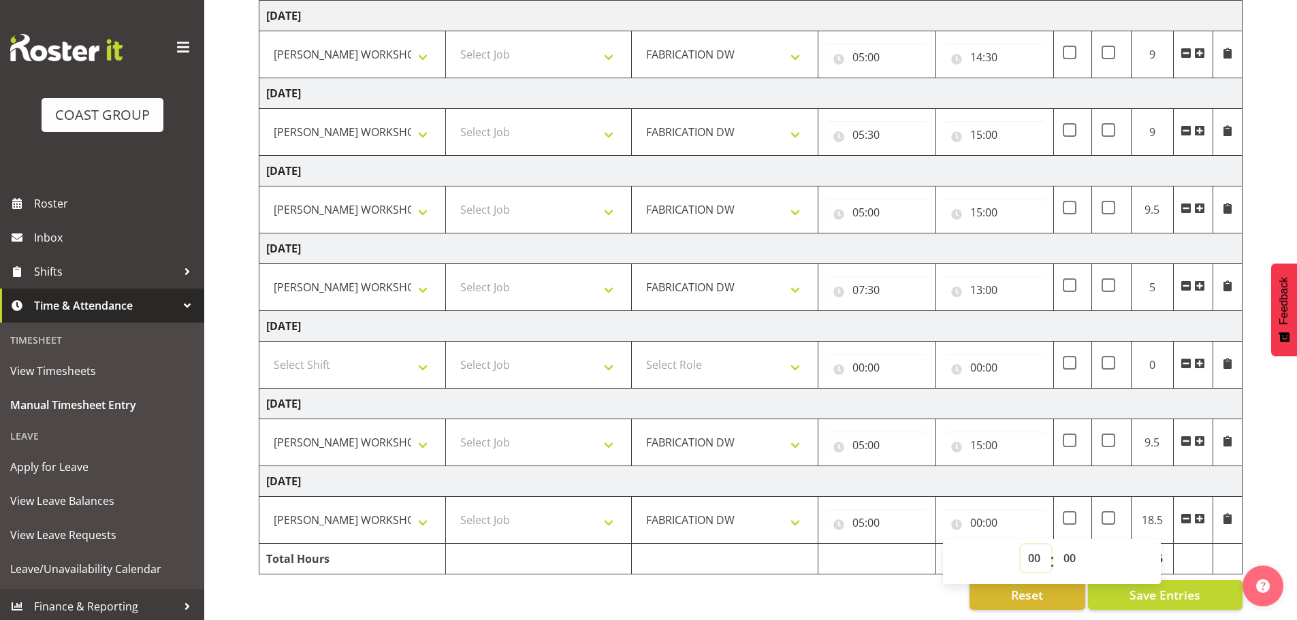
click at [1020, 545] on select "00 01 02 03 04 05 06 07 08 09 10 11 12 13 14 15 16 17 18 19 20 21 22 23" at bounding box center [1035, 558] width 31 height 27
select select "15"
click at [1020, 545] on select "00 01 02 03 04 05 06 07 08 09 10 11 12 13 14 15 16 17 18 19 20 21 22 23" at bounding box center [1035, 558] width 31 height 27
type input "15:00"
click at [1042, 474] on td "[DATE]" at bounding box center [750, 481] width 983 height 31
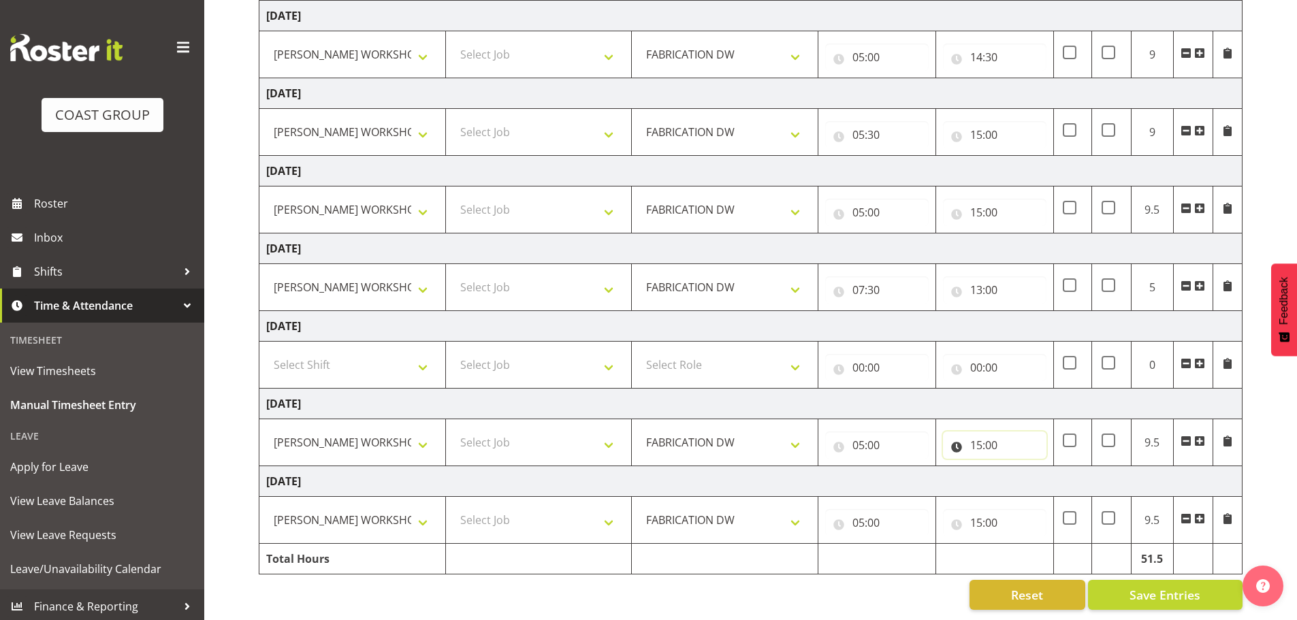
click at [989, 439] on input "15:00" at bounding box center [994, 445] width 103 height 27
click at [1030, 469] on select "00 01 02 03 04 05 06 07 08 09 10 11 12 13 14 15 16 17 18 19 20 21 22 23" at bounding box center [1035, 480] width 31 height 27
select select "14"
click at [1020, 467] on select "00 01 02 03 04 05 06 07 08 09 10 11 12 13 14 15 16 17 18 19 20 21 22 23" at bounding box center [1035, 480] width 31 height 27
type input "14:00"
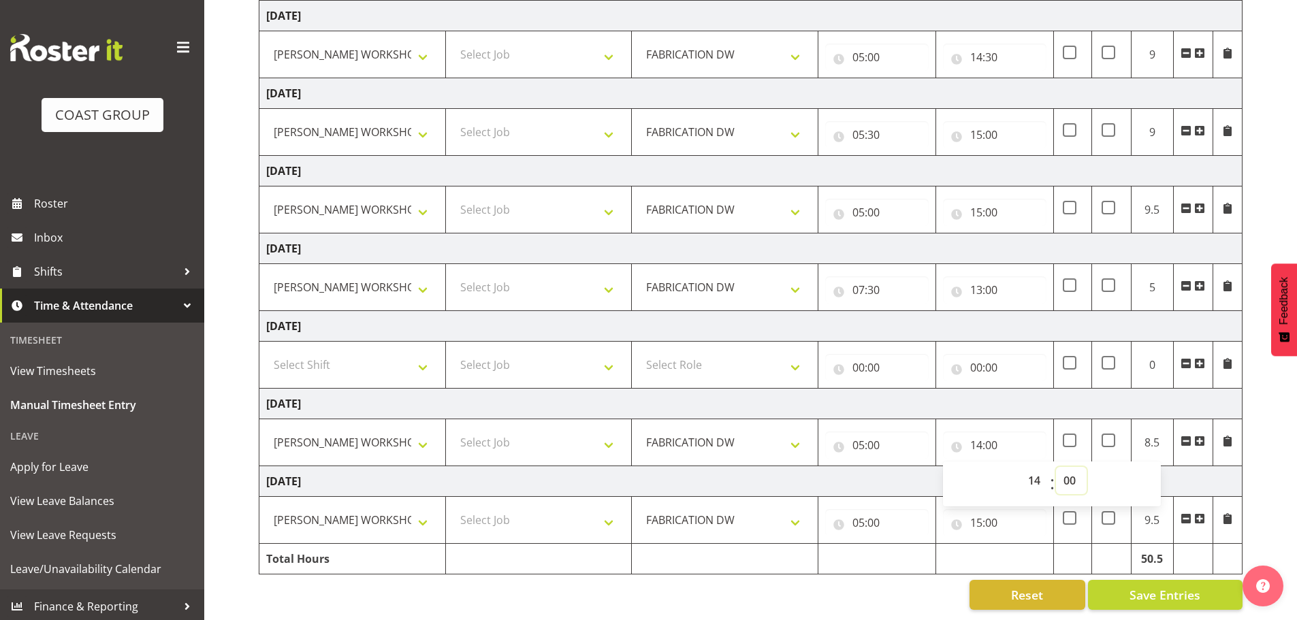
click at [1065, 470] on select "00 01 02 03 04 05 06 07 08 09 10 11 12 13 14 15 16 17 18 19 20 21 22 23 24 25 2…" at bounding box center [1071, 480] width 31 height 27
select select "30"
click at [1056, 467] on select "00 01 02 03 04 05 06 07 08 09 10 11 12 13 14 15 16 17 18 19 20 21 22 23 24 25 2…" at bounding box center [1071, 480] width 31 height 27
type input "14:30"
click at [1067, 399] on td "[DATE]" at bounding box center [750, 404] width 983 height 31
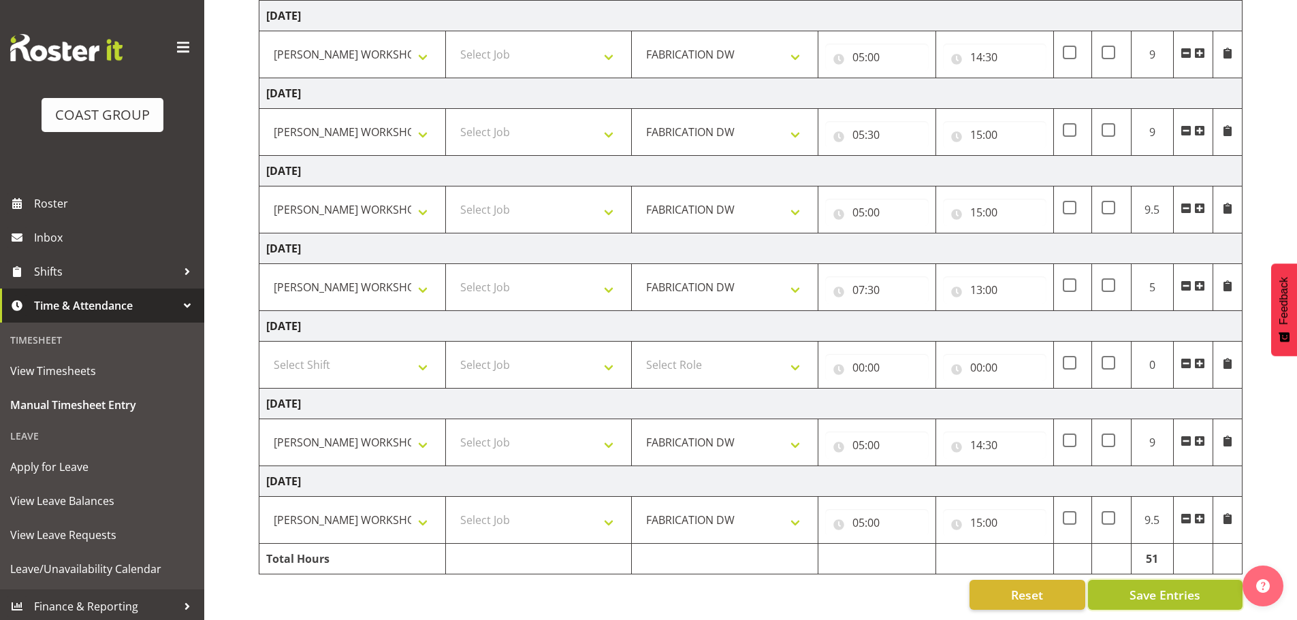
click at [1138, 586] on span "Save Entries" at bounding box center [1164, 595] width 71 height 18
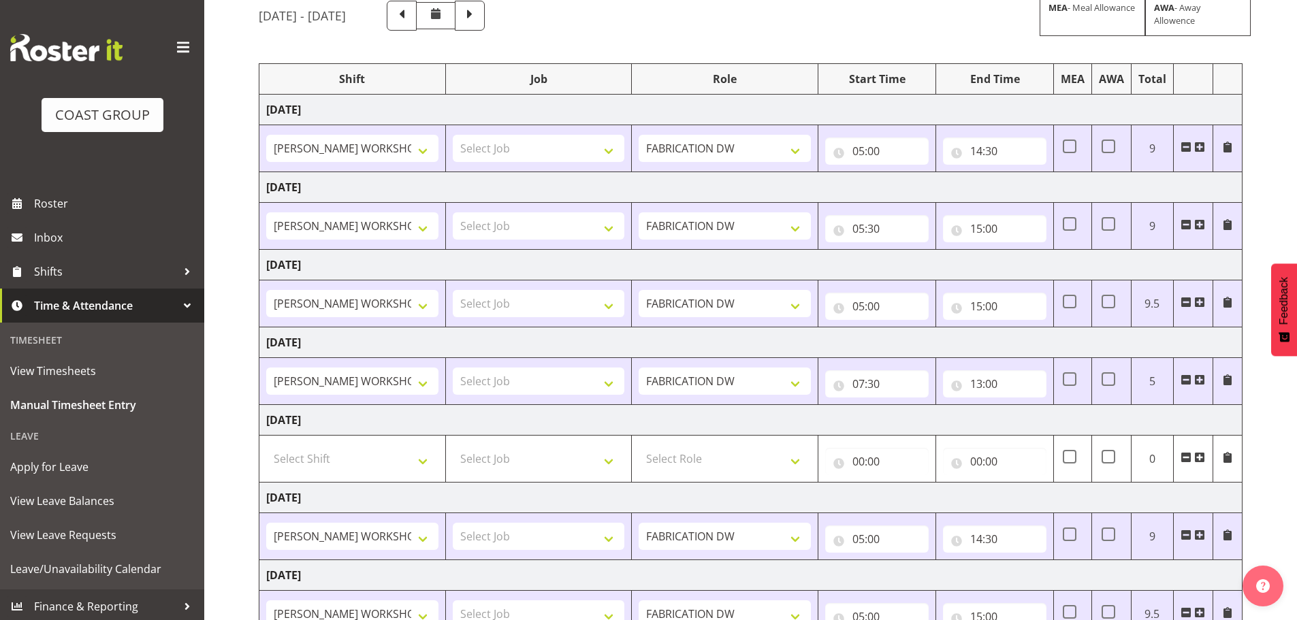
scroll to position [0, 0]
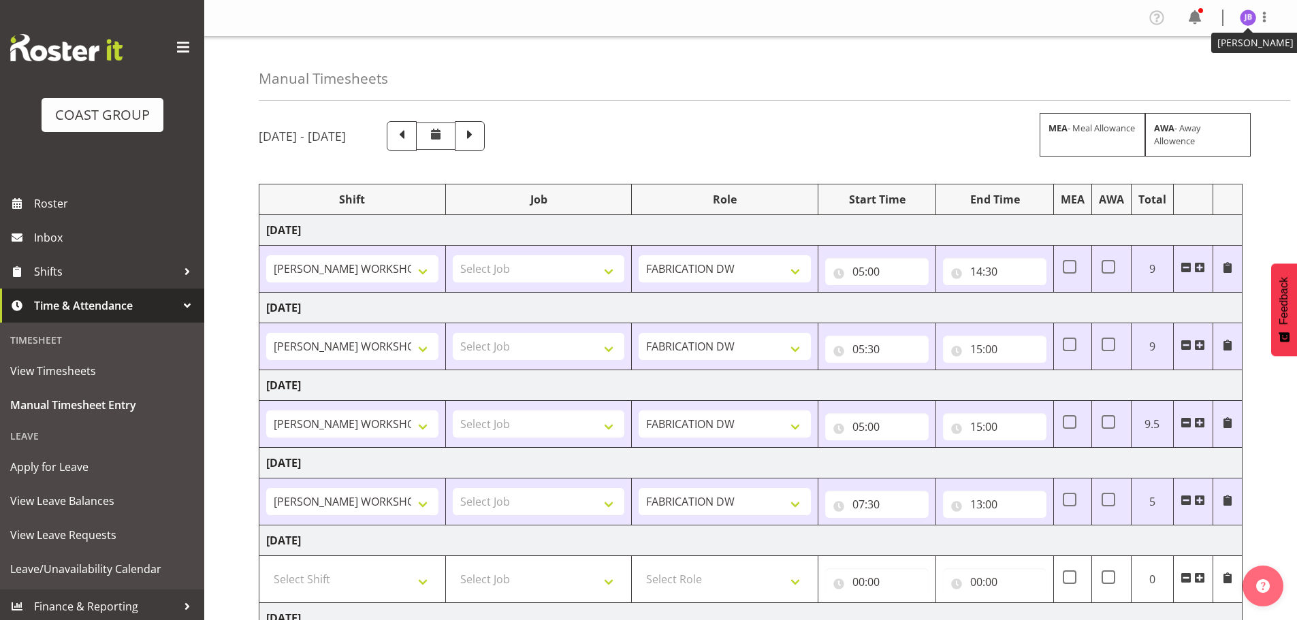
click at [1246, 22] on img at bounding box center [1248, 18] width 16 height 16
click at [1233, 73] on link "Log Out" at bounding box center [1207, 71] width 131 height 25
